Goal: Task Accomplishment & Management: Use online tool/utility

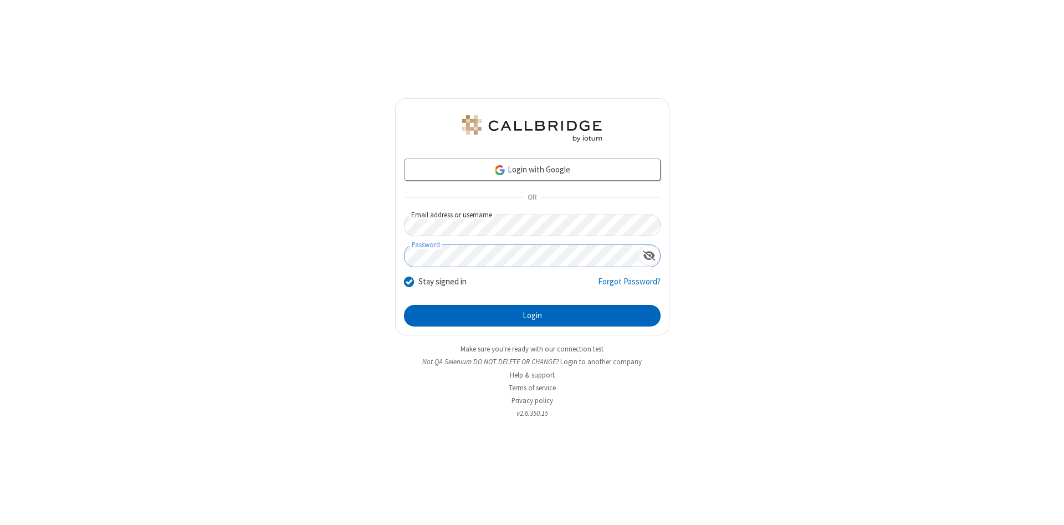
click at [532, 316] on button "Login" at bounding box center [532, 316] width 257 height 22
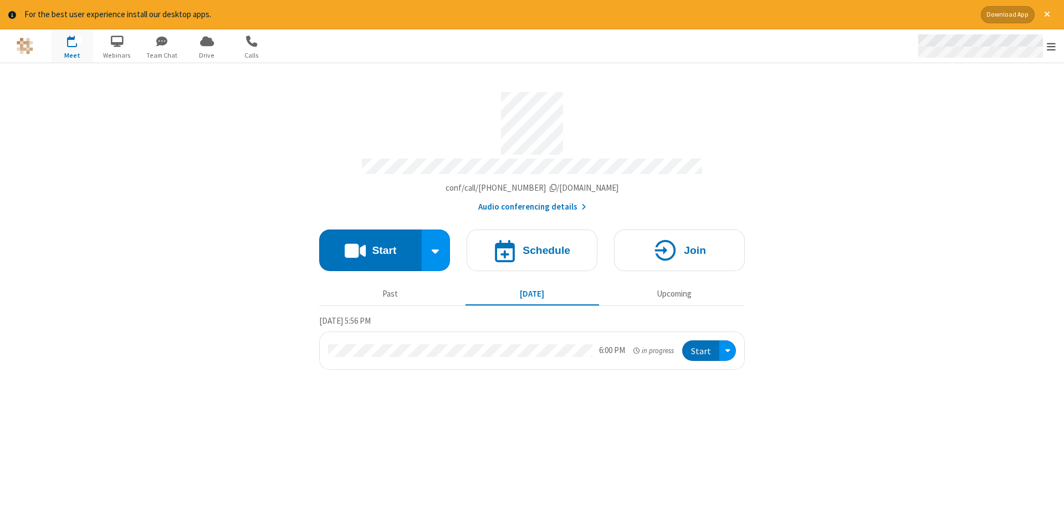
click at [1052, 47] on span "Open menu" at bounding box center [1051, 46] width 9 height 11
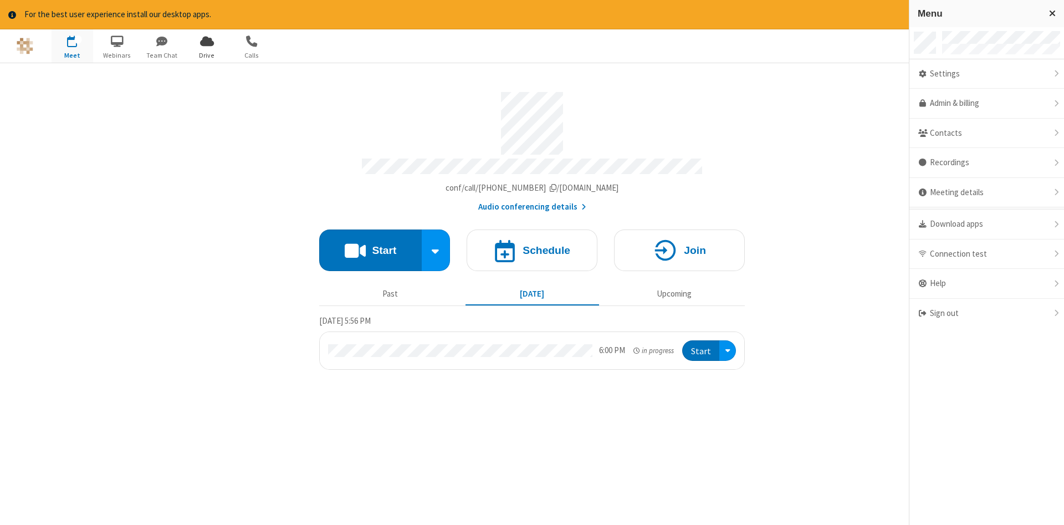
click at [207, 55] on span "Drive" at bounding box center [207, 55] width 42 height 10
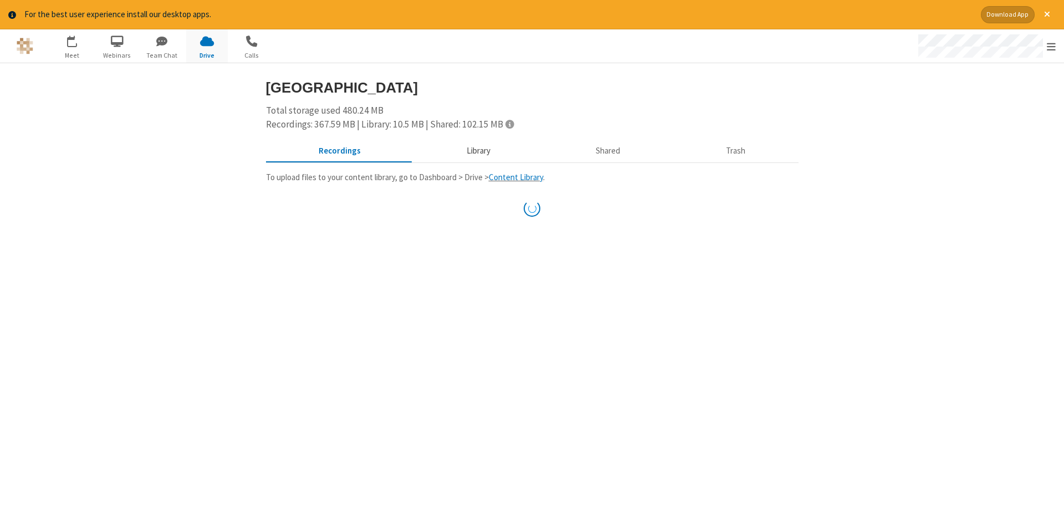
click at [477, 150] on button "Library" at bounding box center [479, 150] width 130 height 21
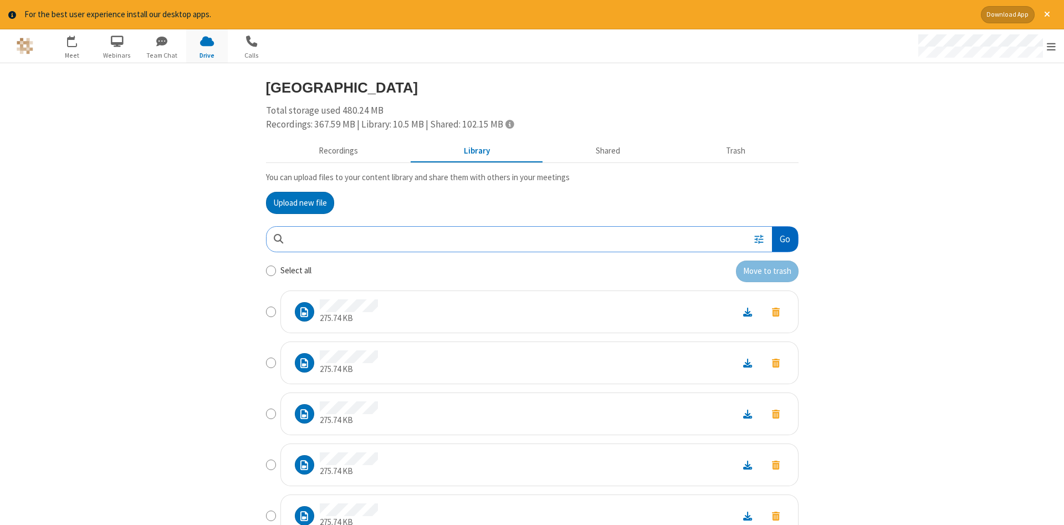
click at [784, 239] on button "Go" at bounding box center [785, 239] width 26 height 25
click at [300, 202] on button "Upload new file" at bounding box center [300, 203] width 68 height 22
